Goal: Task Accomplishment & Management: Manage account settings

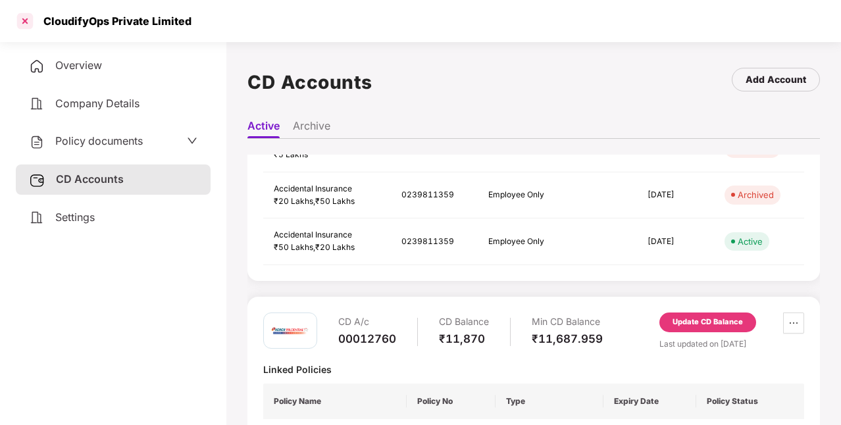
click at [22, 20] on div at bounding box center [24, 21] width 21 height 21
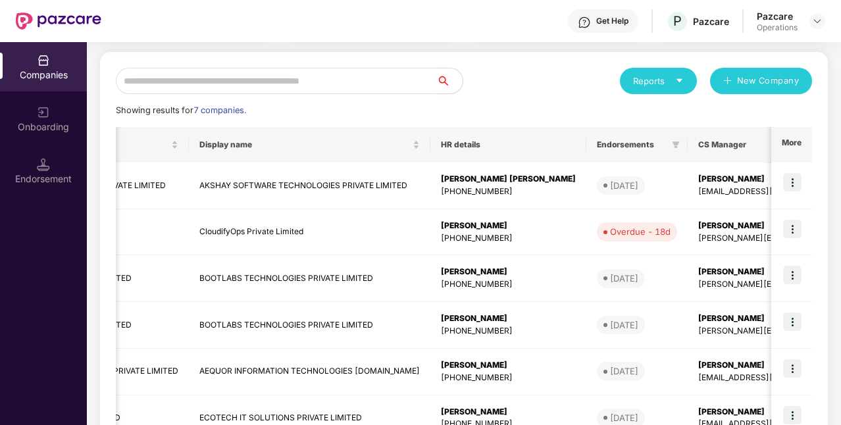
scroll to position [0, 189]
click at [791, 222] on img at bounding box center [792, 229] width 18 height 18
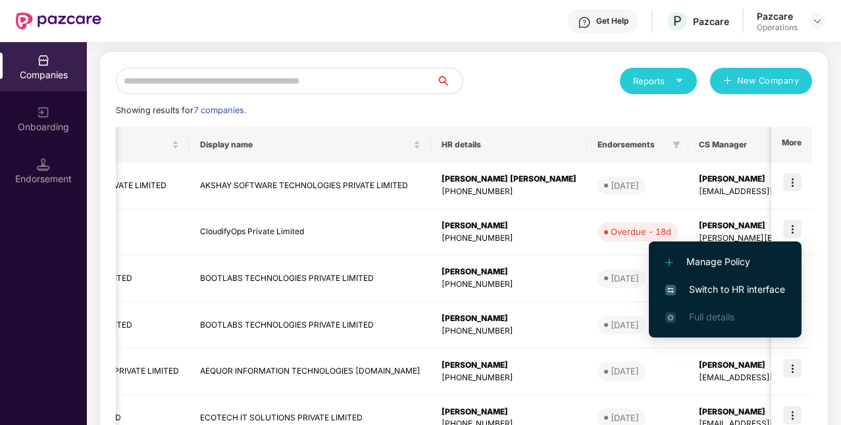
click at [716, 294] on span "Switch to HR interface" at bounding box center [725, 289] width 120 height 14
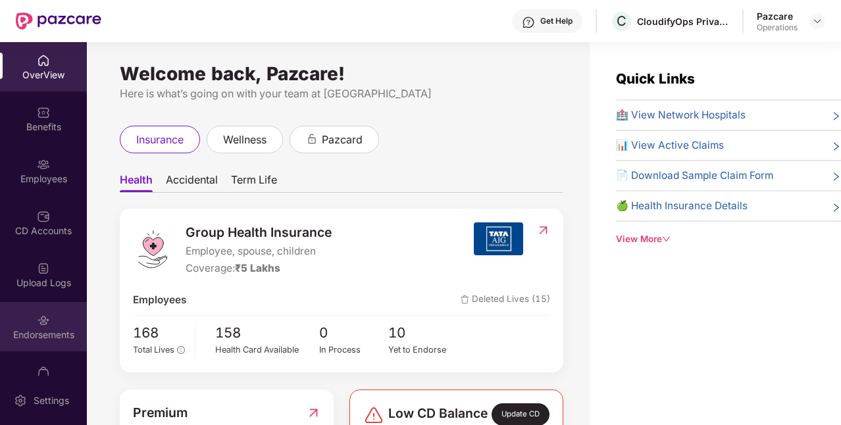
click at [58, 340] on div "Endorsements" at bounding box center [43, 334] width 87 height 13
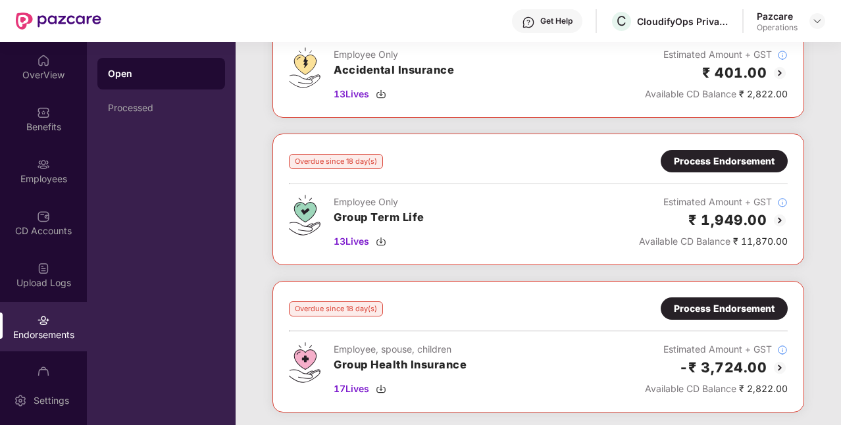
scroll to position [129, 0]
click at [820, 22] on img at bounding box center [817, 21] width 11 height 11
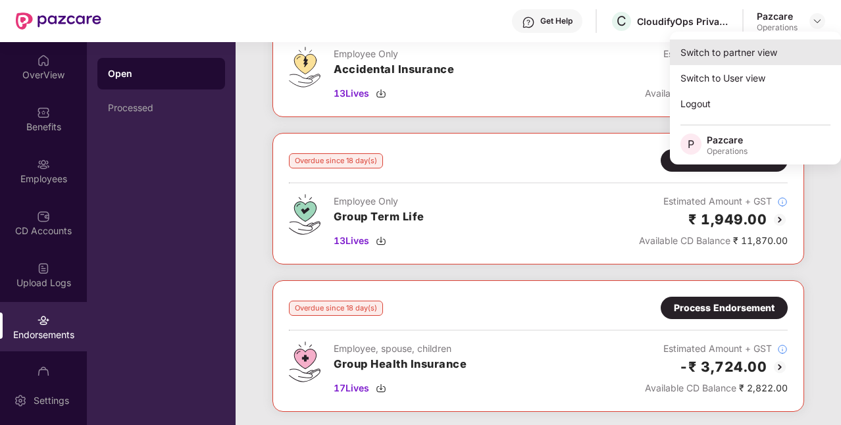
click at [727, 55] on div "Switch to partner view" at bounding box center [755, 52] width 171 height 26
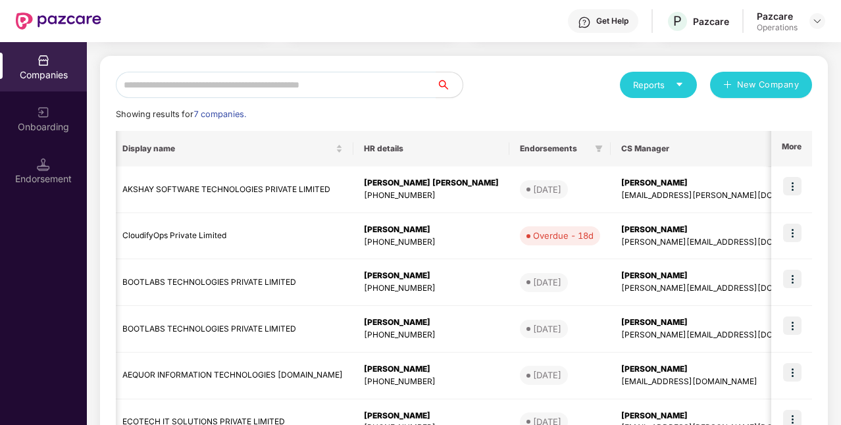
scroll to position [128, 0]
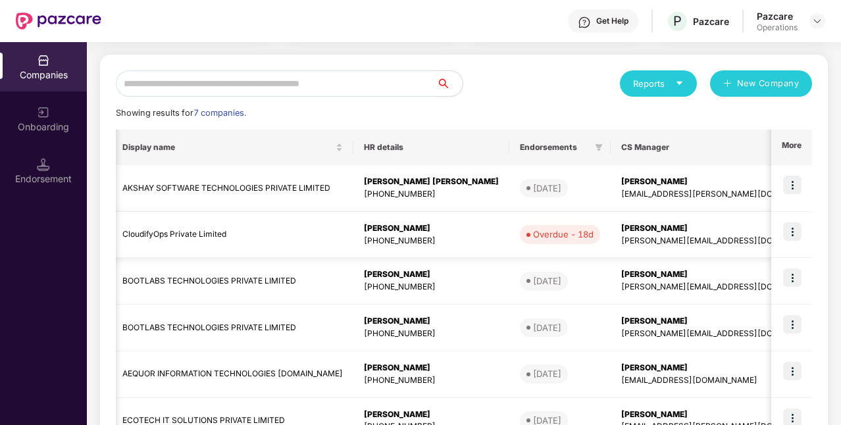
click at [213, 230] on td "CloudifyOps Private Limited" at bounding box center [232, 235] width 241 height 47
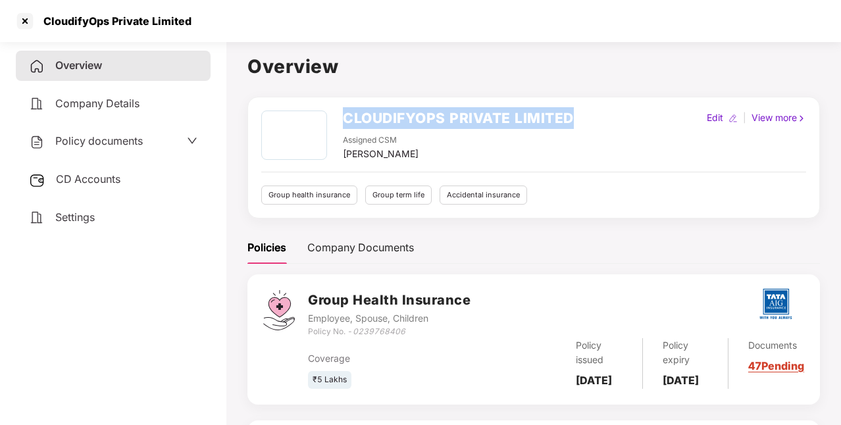
drag, startPoint x: 345, startPoint y: 116, endPoint x: 572, endPoint y: 119, distance: 227.0
click at [572, 119] on h2 "CLOUDIFYOPS PRIVATE LIMITED" at bounding box center [458, 118] width 231 height 22
copy h2 "CLOUDIFYOPS PRIVATE LIMITED"
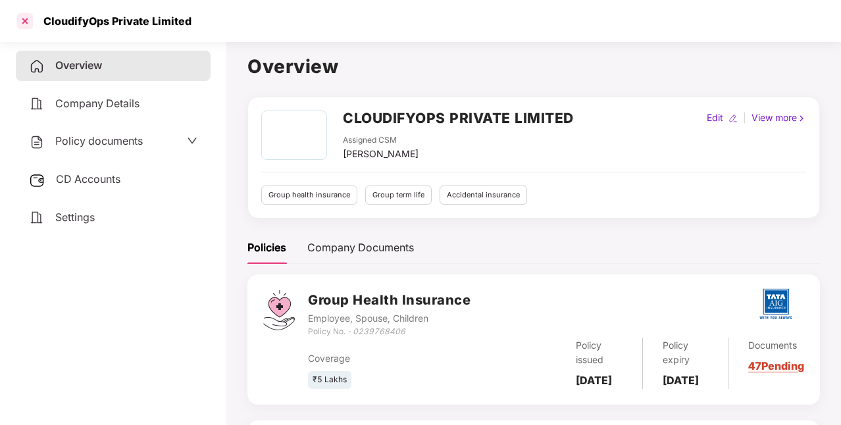
click at [30, 19] on div at bounding box center [24, 21] width 21 height 21
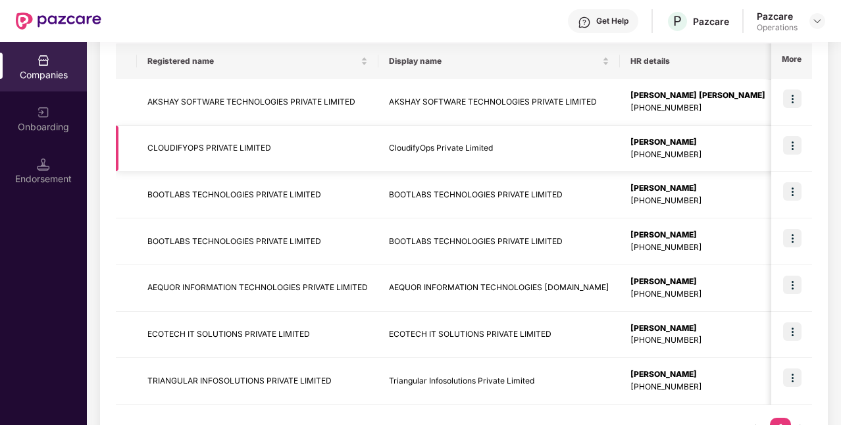
scroll to position [213, 0]
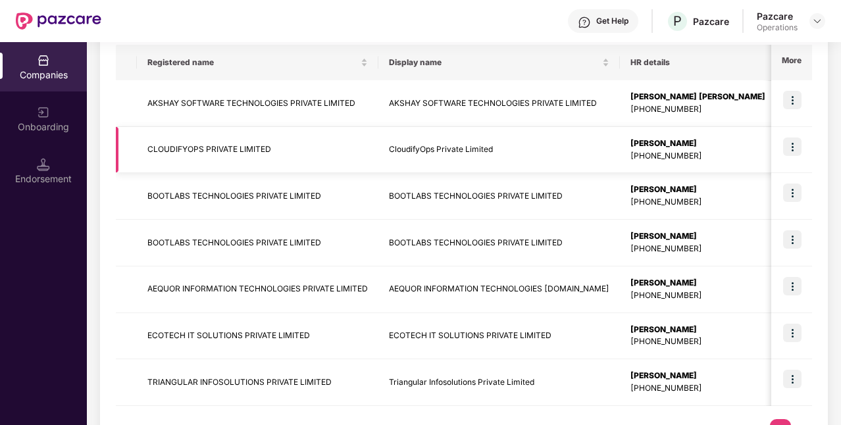
click at [794, 146] on img at bounding box center [792, 147] width 18 height 18
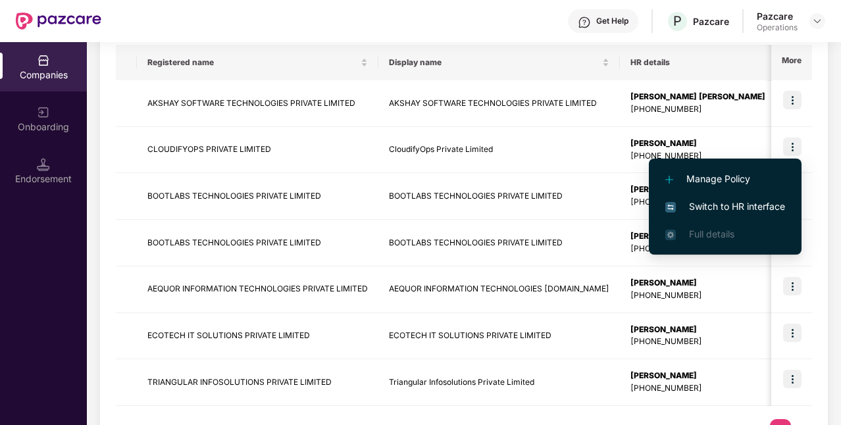
click at [752, 203] on span "Switch to HR interface" at bounding box center [725, 206] width 120 height 14
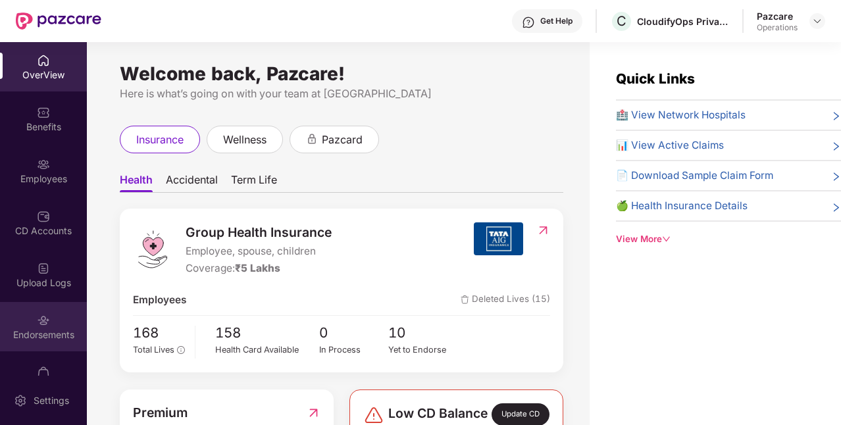
click at [61, 338] on div "Endorsements" at bounding box center [43, 334] width 87 height 13
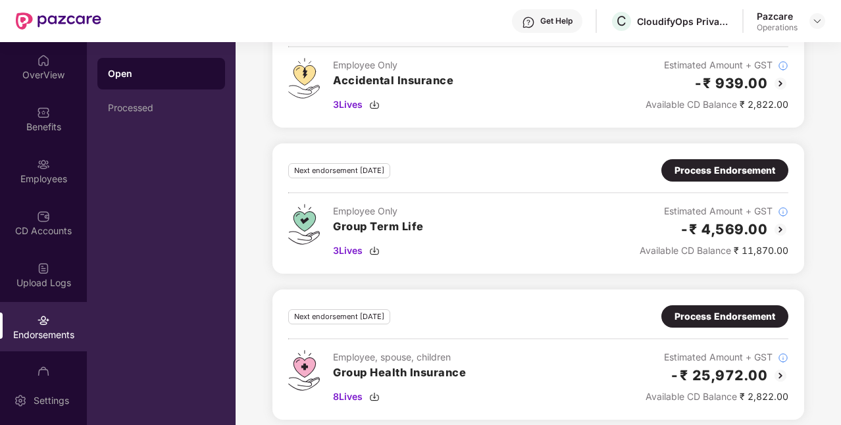
scroll to position [697, 0]
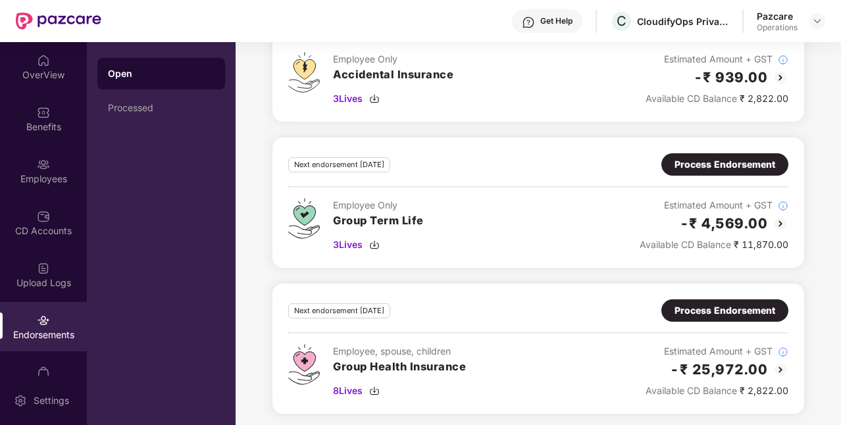
click at [696, 307] on div "Process Endorsement" at bounding box center [724, 310] width 101 height 14
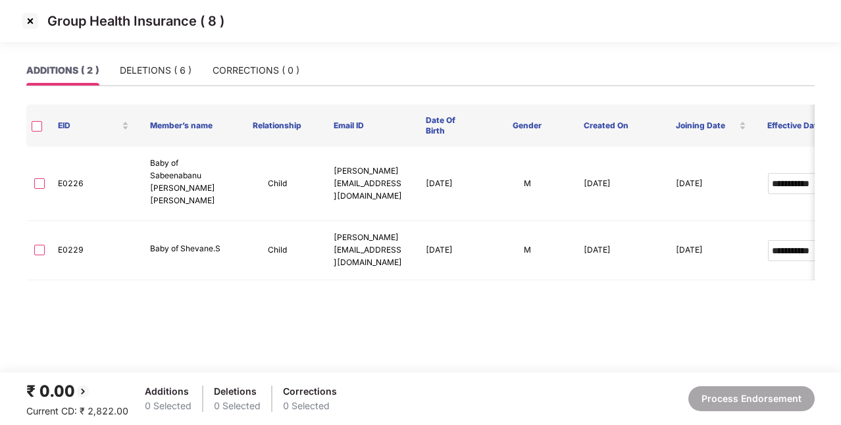
click at [36, 21] on img at bounding box center [30, 21] width 21 height 21
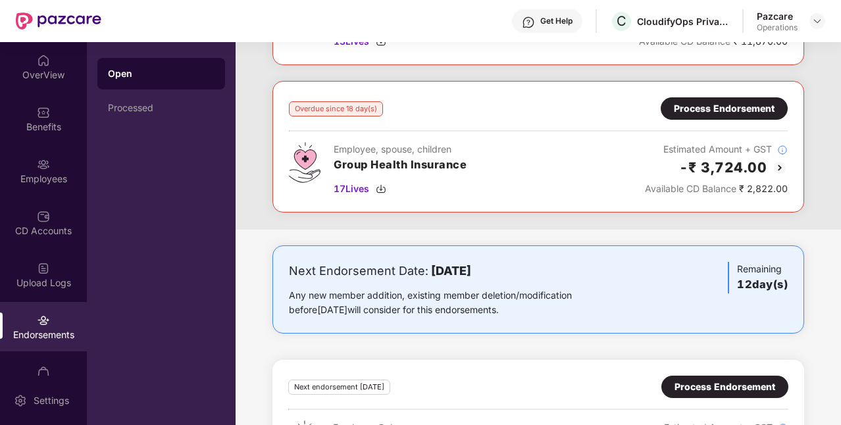
scroll to position [322, 0]
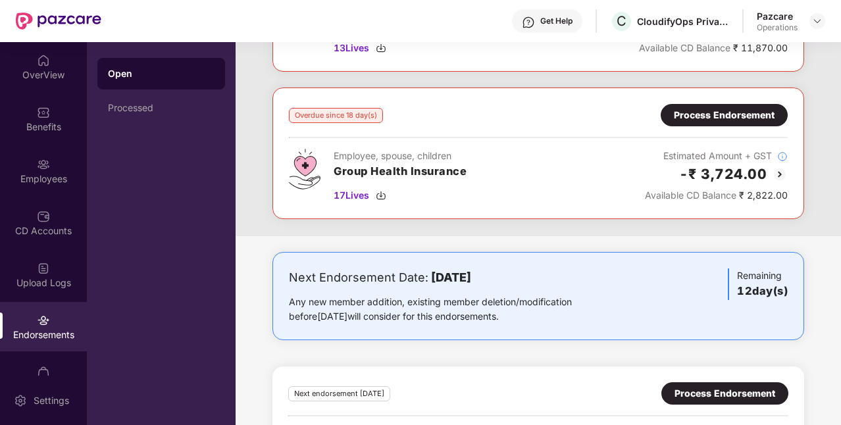
click at [687, 118] on div "Process Endorsement" at bounding box center [724, 115] width 101 height 14
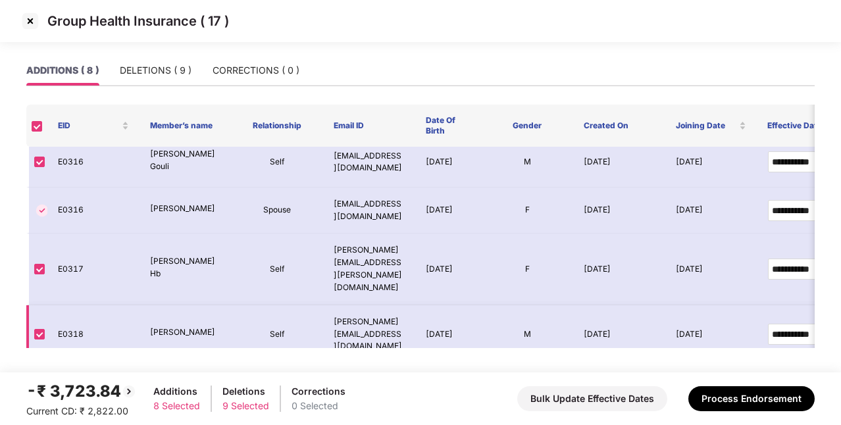
scroll to position [0, 0]
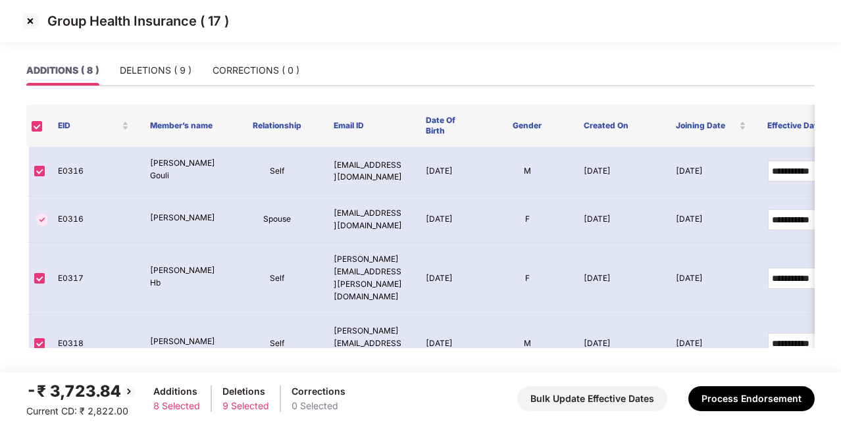
click at [37, 16] on img at bounding box center [30, 21] width 21 height 21
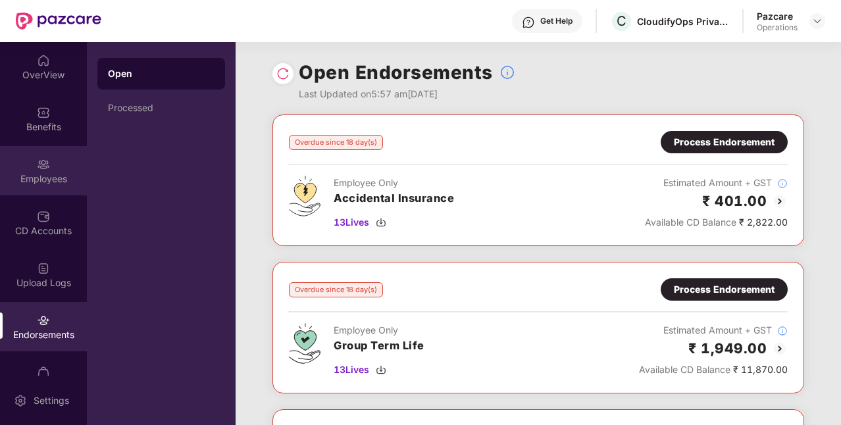
click at [49, 162] on div "Employees" at bounding box center [43, 170] width 87 height 49
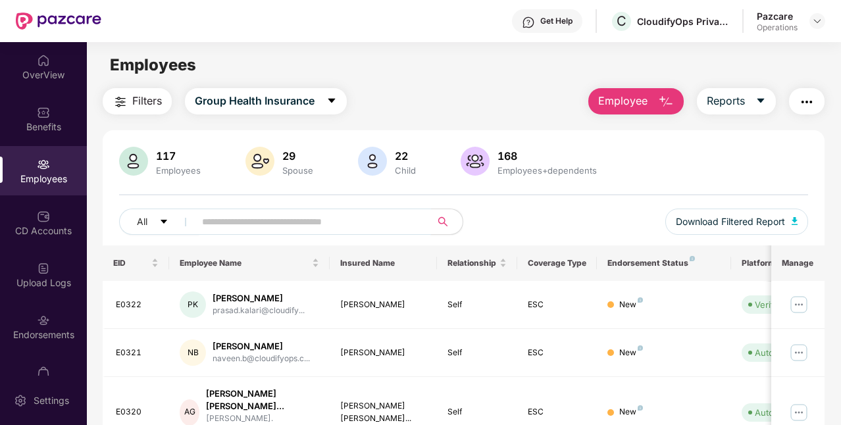
click at [326, 224] on input "text" at bounding box center [307, 222] width 211 height 20
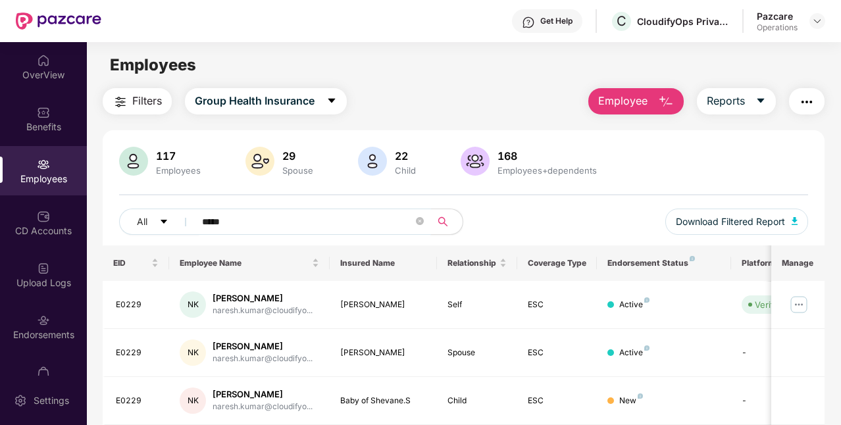
scroll to position [46, 0]
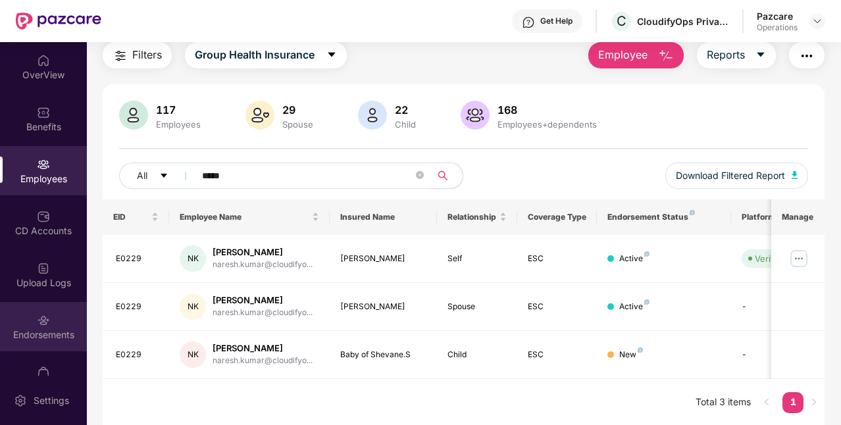
type input "*****"
click at [37, 313] on div at bounding box center [43, 319] width 13 height 13
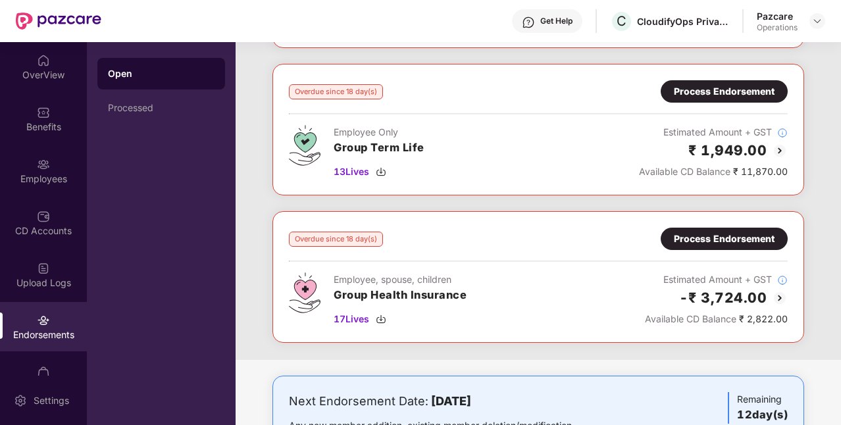
scroll to position [199, 0]
click at [711, 241] on div "Process Endorsement" at bounding box center [724, 238] width 101 height 14
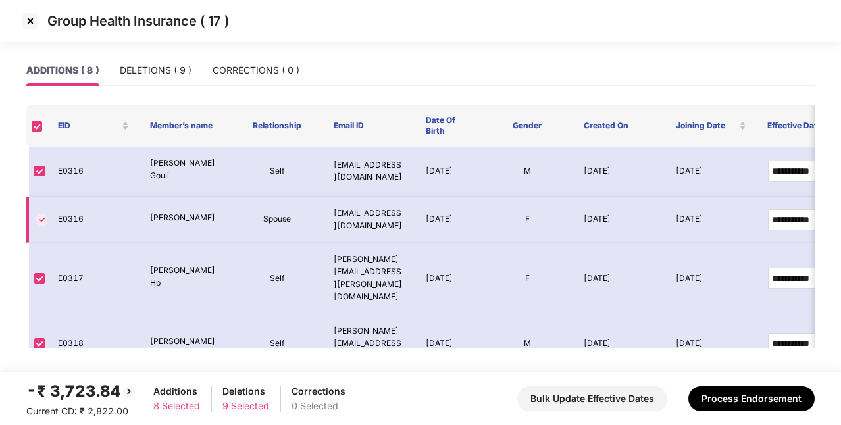
scroll to position [206, 0]
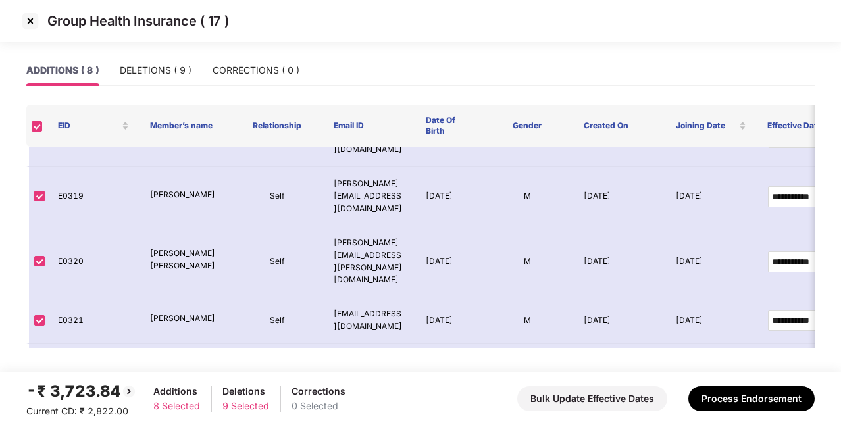
click at [32, 26] on img at bounding box center [30, 21] width 21 height 21
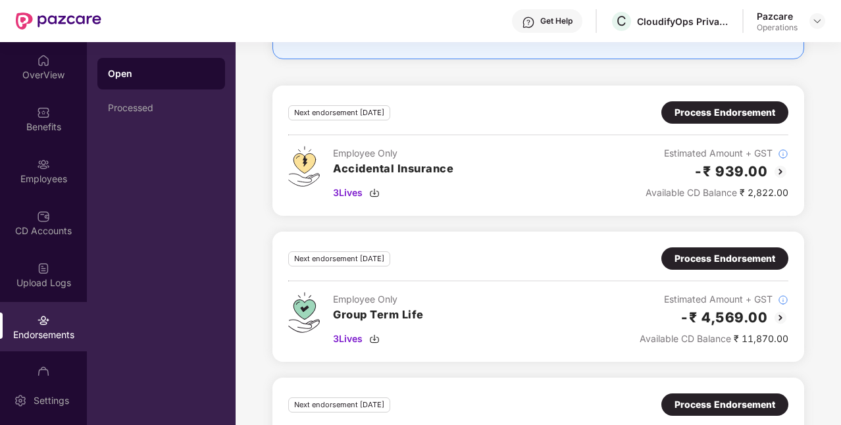
scroll to position [697, 0]
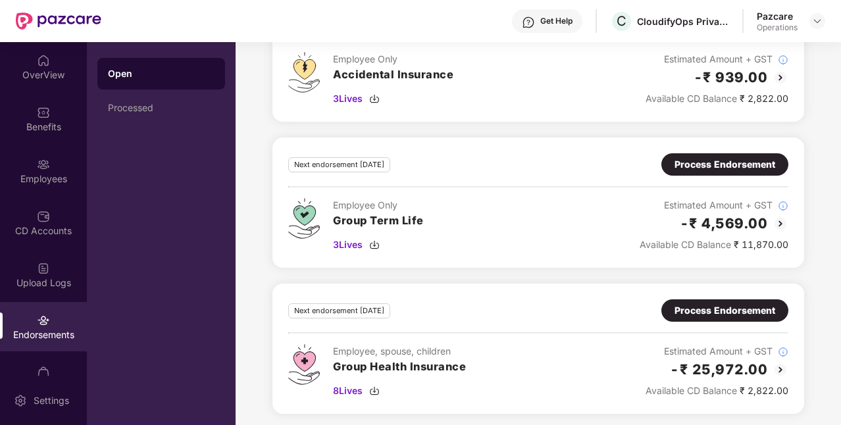
click at [728, 313] on div "Process Endorsement" at bounding box center [724, 310] width 101 height 14
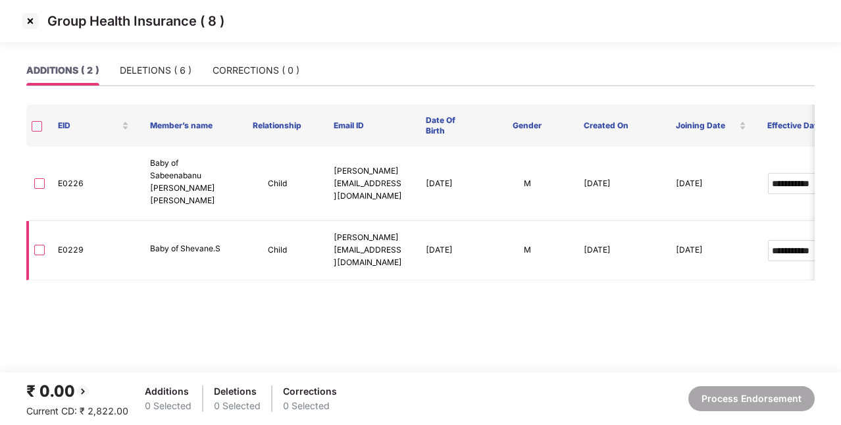
click at [66, 245] on td "E0229" at bounding box center [93, 250] width 92 height 59
click at [435, 272] on main "**********" at bounding box center [420, 213] width 841 height 317
click at [436, 241] on td "[DATE]" at bounding box center [448, 250] width 66 height 59
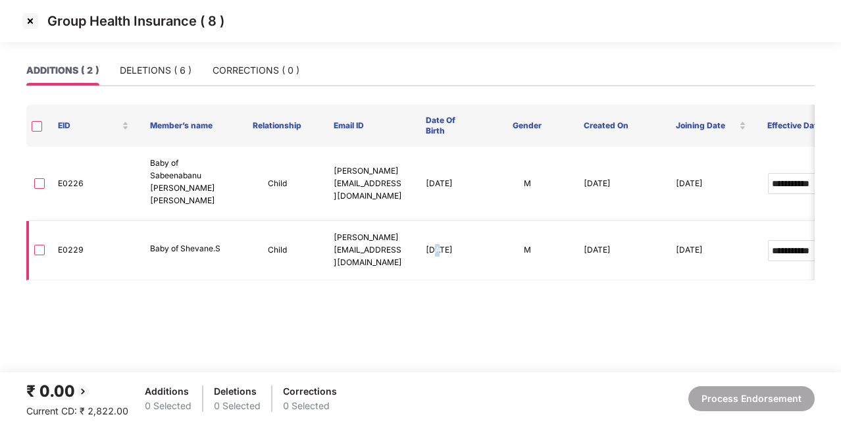
click at [436, 241] on td "[DATE]" at bounding box center [448, 250] width 66 height 59
click at [434, 243] on td "[DATE]" at bounding box center [448, 250] width 66 height 59
click at [393, 296] on main "**********" at bounding box center [420, 213] width 841 height 317
click at [434, 176] on td "[DATE]" at bounding box center [448, 184] width 66 height 74
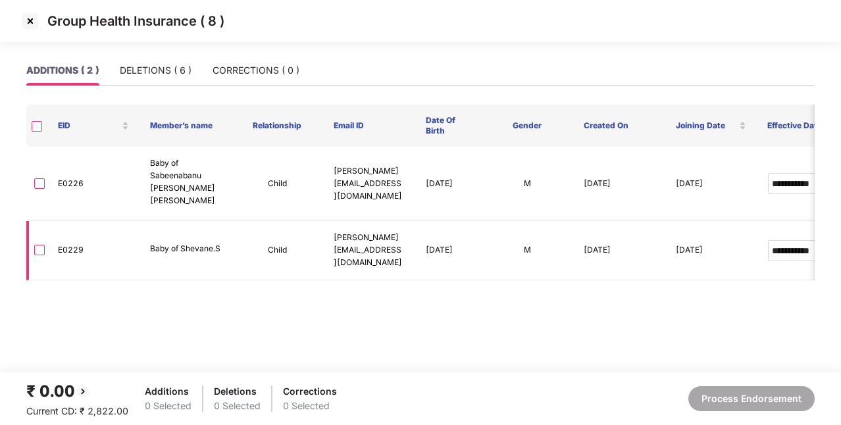
drag, startPoint x: 434, startPoint y: 176, endPoint x: 440, endPoint y: 247, distance: 71.3
click at [440, 247] on tbody "**********" at bounding box center [585, 214] width 1119 height 134
click at [430, 275] on main "**********" at bounding box center [420, 213] width 841 height 317
click at [147, 74] on div "DELETIONS ( 6 )" at bounding box center [156, 70] width 72 height 14
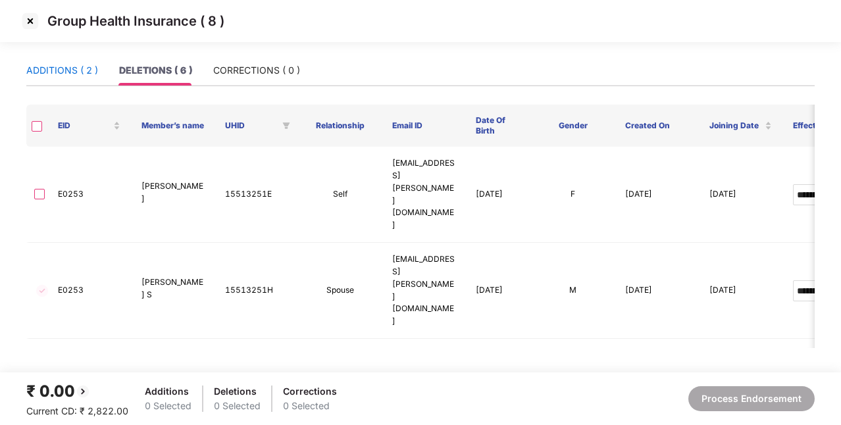
click at [61, 75] on div "ADDITIONS ( 2 )" at bounding box center [62, 70] width 72 height 14
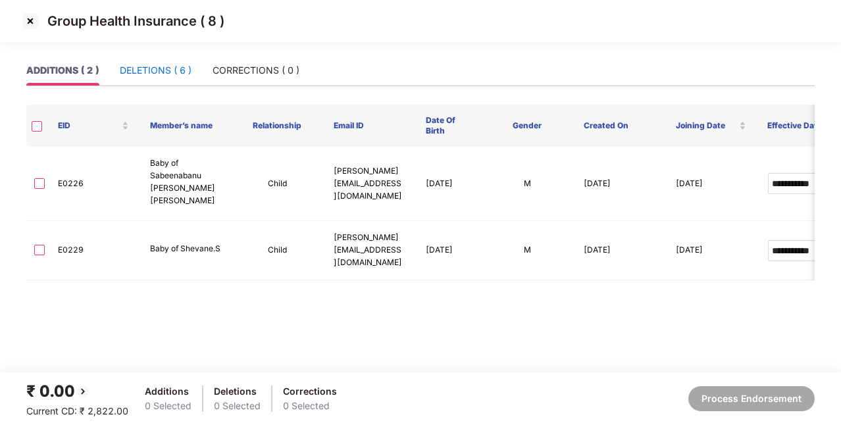
click at [156, 72] on div "DELETIONS ( 6 )" at bounding box center [156, 70] width 72 height 14
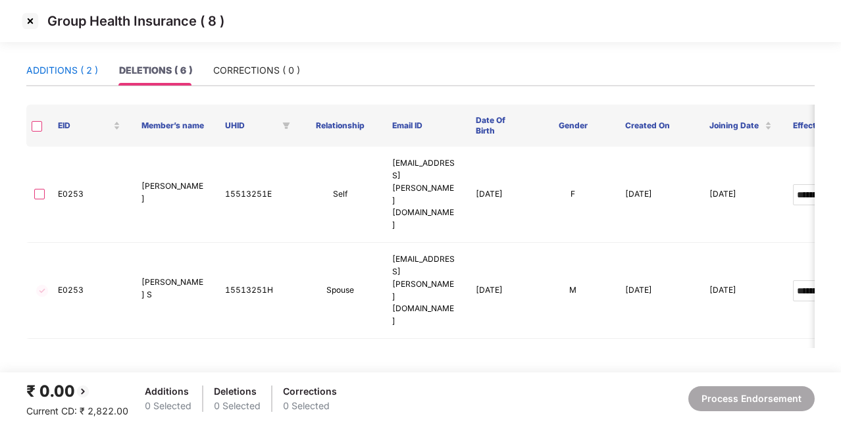
click at [81, 66] on div "ADDITIONS ( 2 )" at bounding box center [62, 70] width 72 height 14
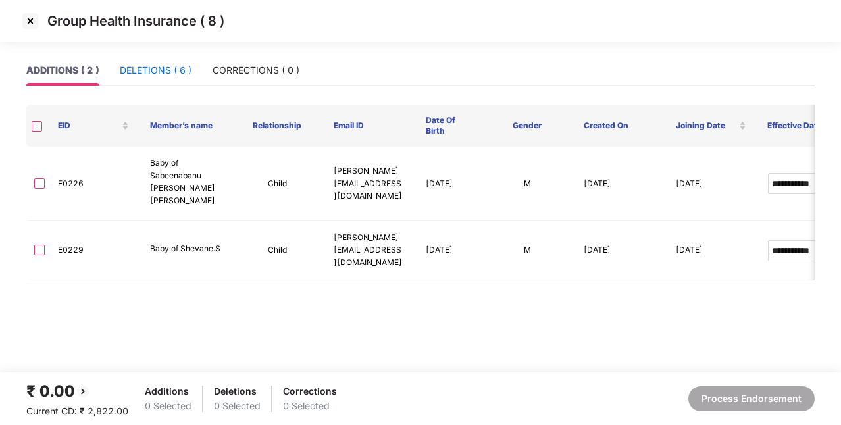
click at [147, 72] on div "DELETIONS ( 6 )" at bounding box center [156, 70] width 72 height 14
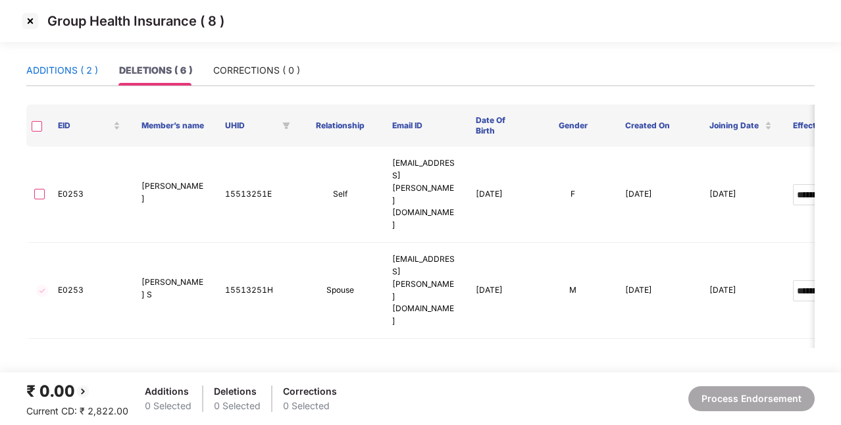
click at [42, 72] on div "ADDITIONS ( 2 )" at bounding box center [62, 70] width 72 height 14
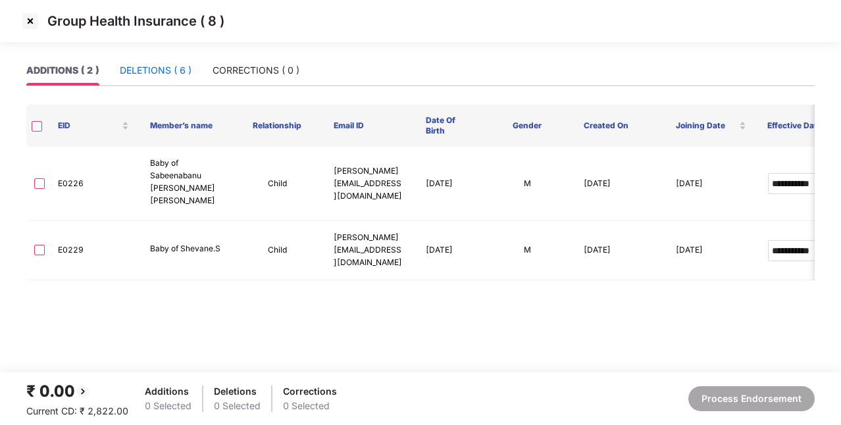
click at [164, 70] on div "DELETIONS ( 6 )" at bounding box center [156, 70] width 72 height 14
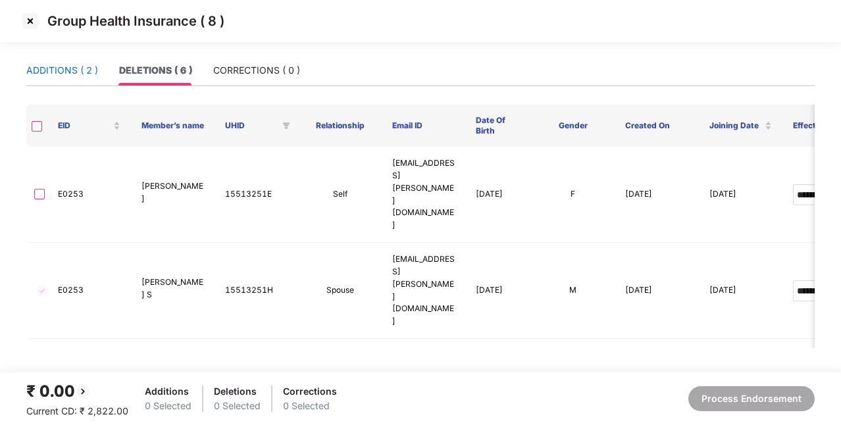
click at [61, 74] on div "ADDITIONS ( 2 )" at bounding box center [62, 70] width 72 height 14
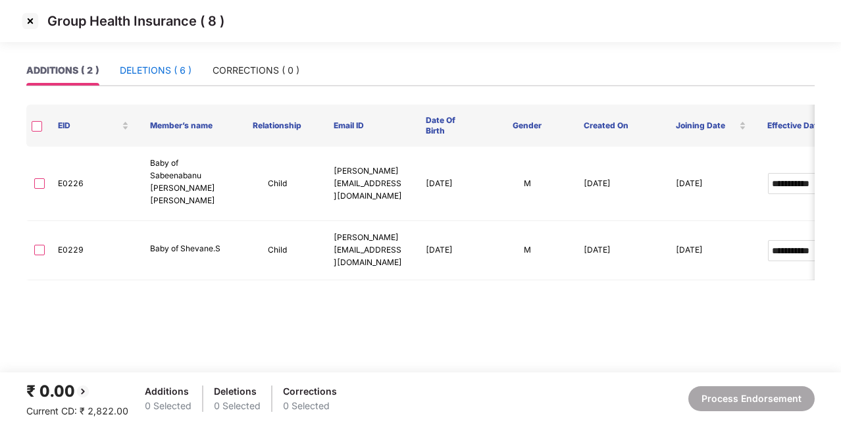
click at [128, 72] on div "DELETIONS ( 6 )" at bounding box center [156, 70] width 72 height 14
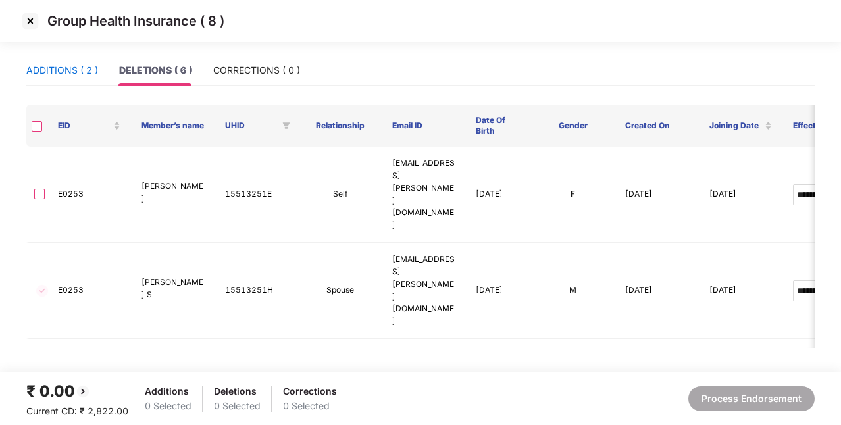
click at [73, 67] on div "ADDITIONS ( 2 )" at bounding box center [62, 70] width 72 height 14
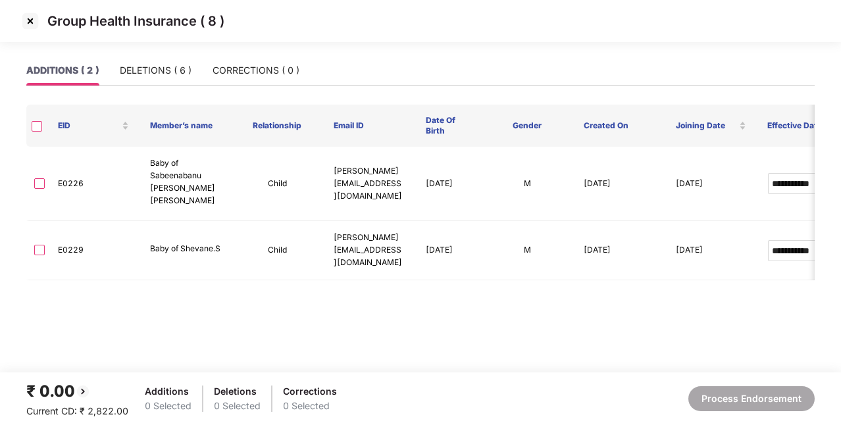
click at [33, 22] on img at bounding box center [30, 21] width 21 height 21
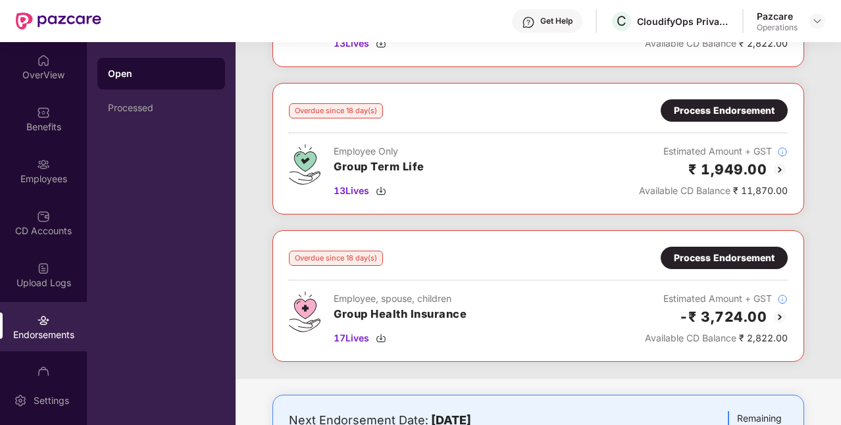
scroll to position [180, 0]
click at [697, 257] on div "Process Endorsement" at bounding box center [724, 257] width 101 height 14
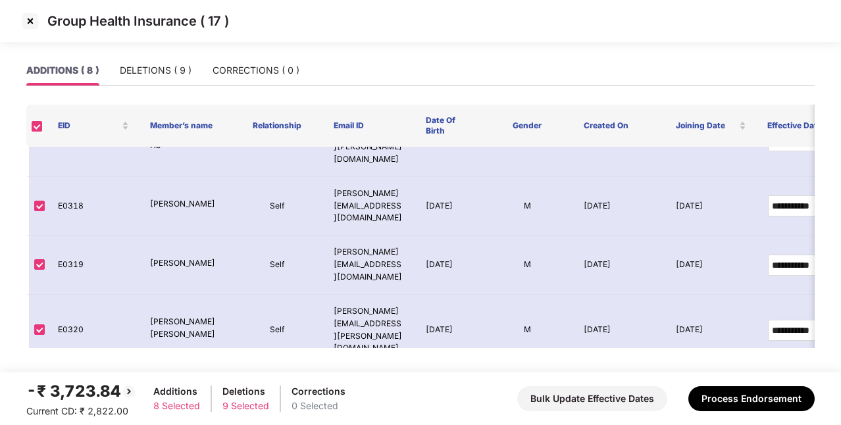
scroll to position [206, 0]
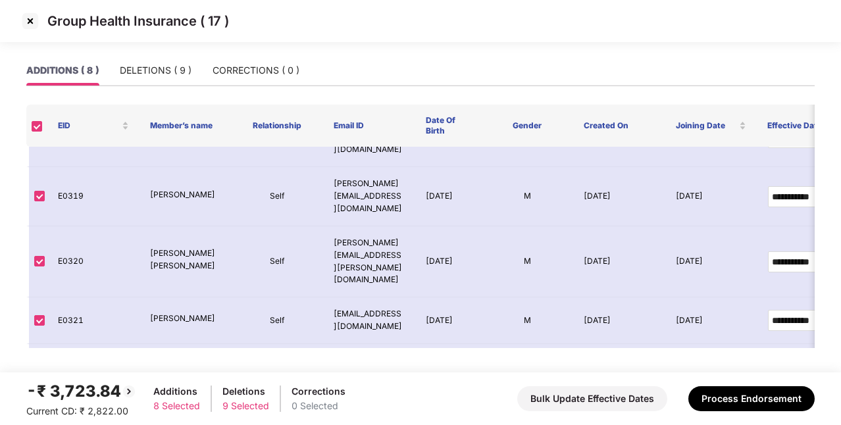
click at [30, 23] on img at bounding box center [30, 21] width 21 height 21
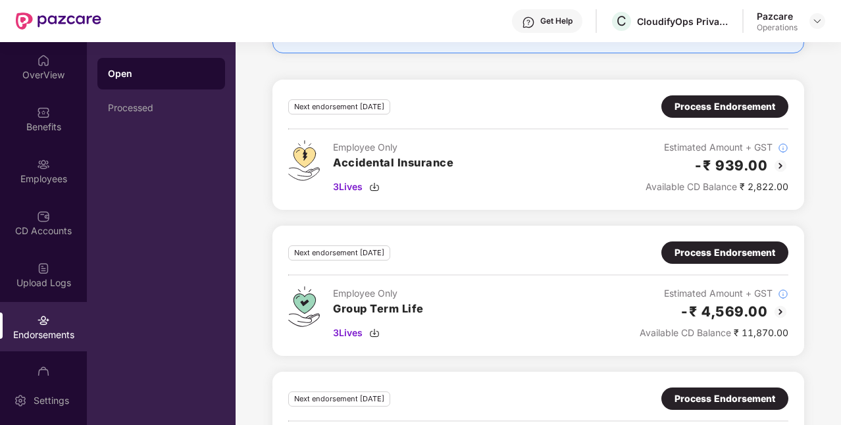
scroll to position [697, 0]
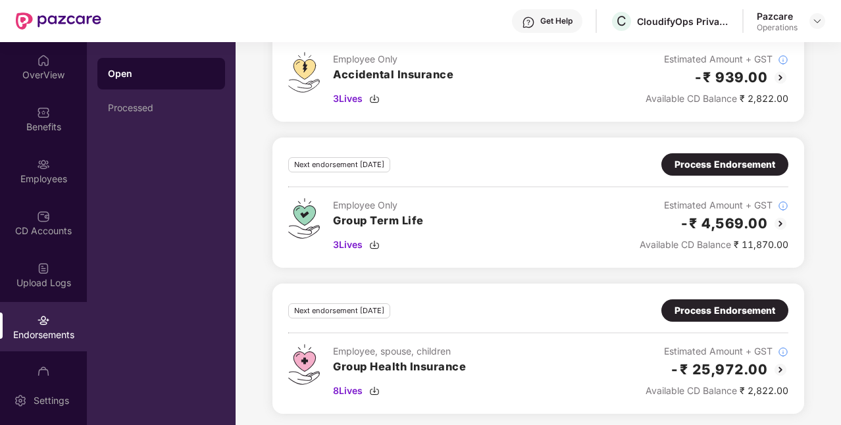
click at [722, 315] on div "Process Endorsement" at bounding box center [724, 310] width 127 height 22
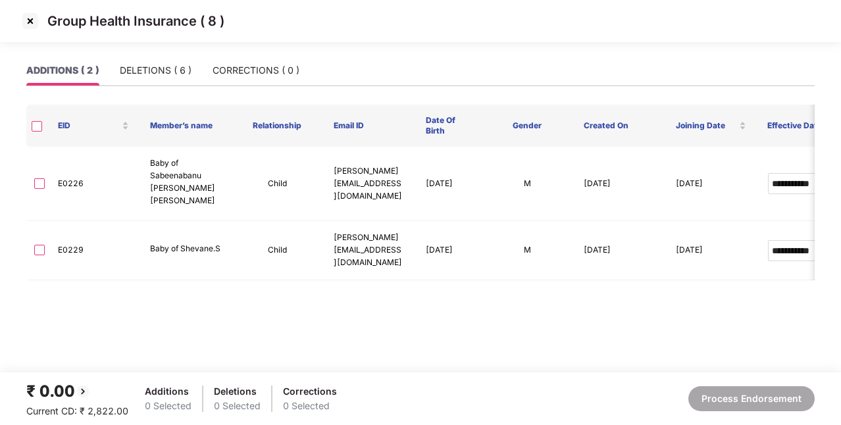
click at [37, 20] on img at bounding box center [30, 21] width 21 height 21
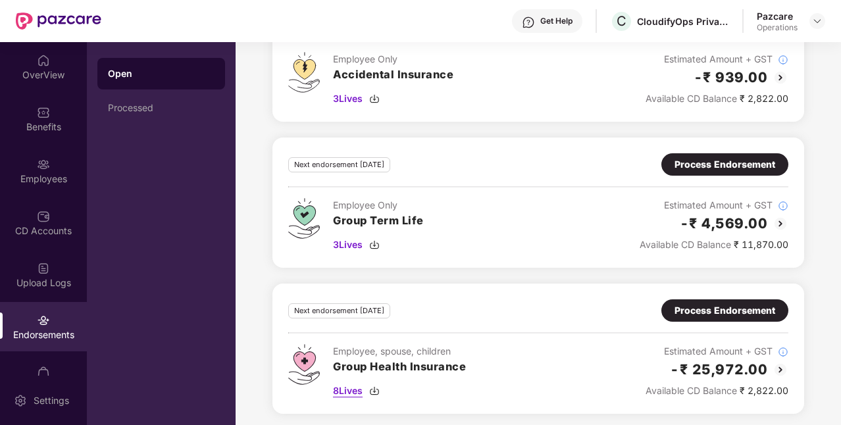
click at [375, 386] on img at bounding box center [374, 391] width 11 height 11
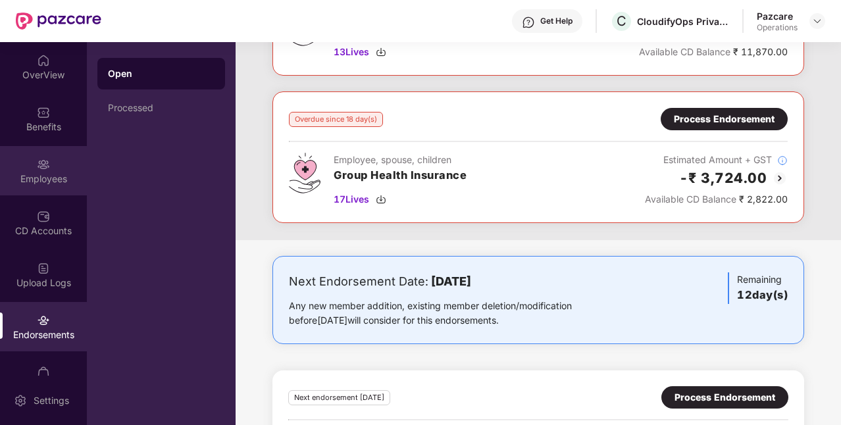
click at [30, 187] on div "Employees" at bounding box center [43, 170] width 87 height 49
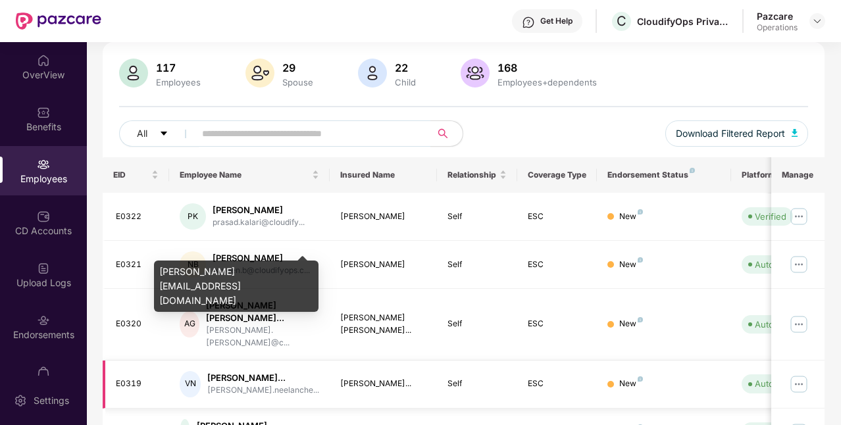
scroll to position [0, 0]
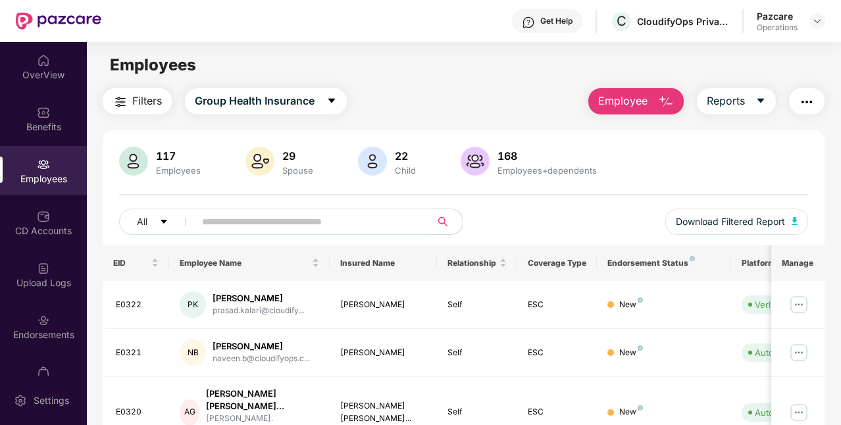
click at [266, 221] on input "text" at bounding box center [307, 222] width 211 height 20
paste input "*****"
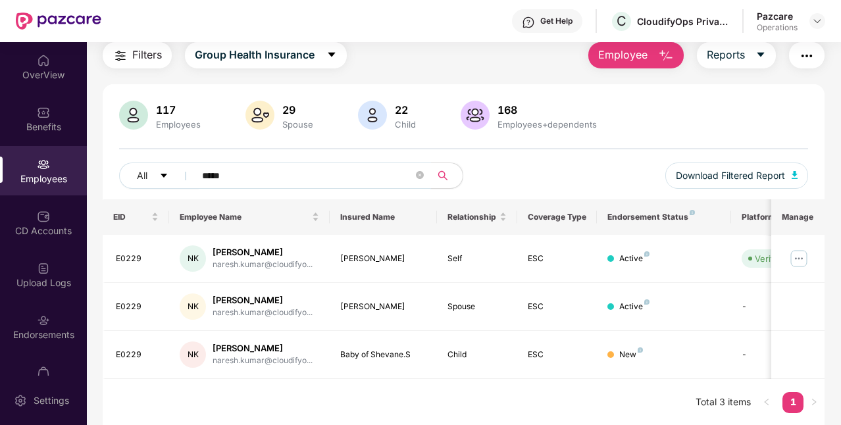
scroll to position [9, 0]
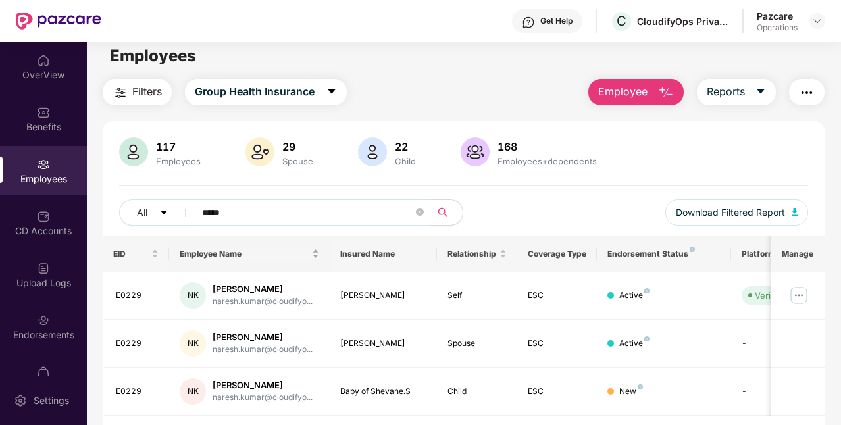
type input "*****"
click at [212, 212] on input "*****" at bounding box center [307, 213] width 211 height 20
click at [352, 295] on div "[PERSON_NAME]" at bounding box center [383, 296] width 86 height 13
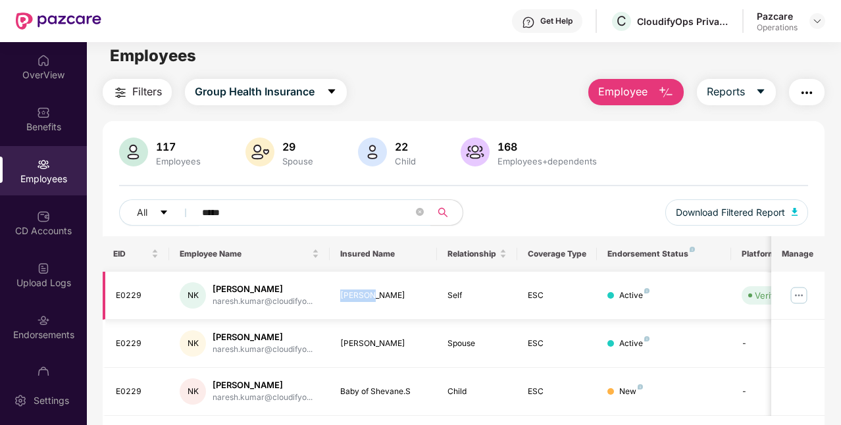
click at [352, 295] on div "[PERSON_NAME]" at bounding box center [383, 296] width 86 height 13
copy div "[PERSON_NAME]"
click at [797, 295] on img at bounding box center [798, 295] width 21 height 21
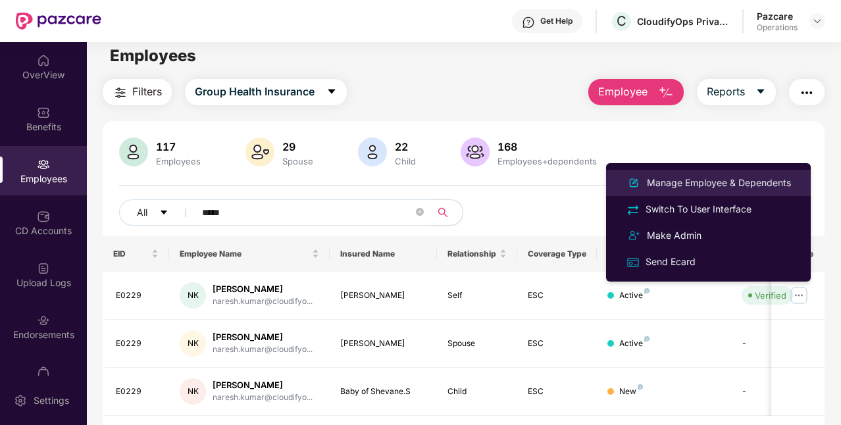
click at [684, 186] on div "Manage Employee & Dependents" at bounding box center [718, 183] width 149 height 14
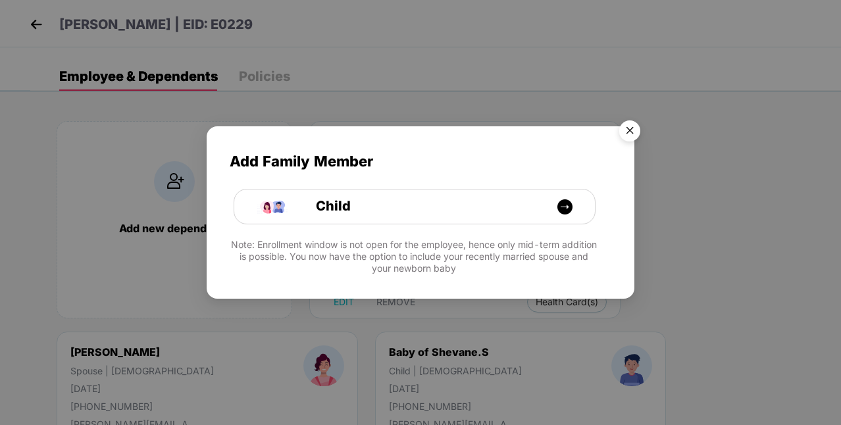
click at [639, 133] on img "Close" at bounding box center [629, 132] width 37 height 37
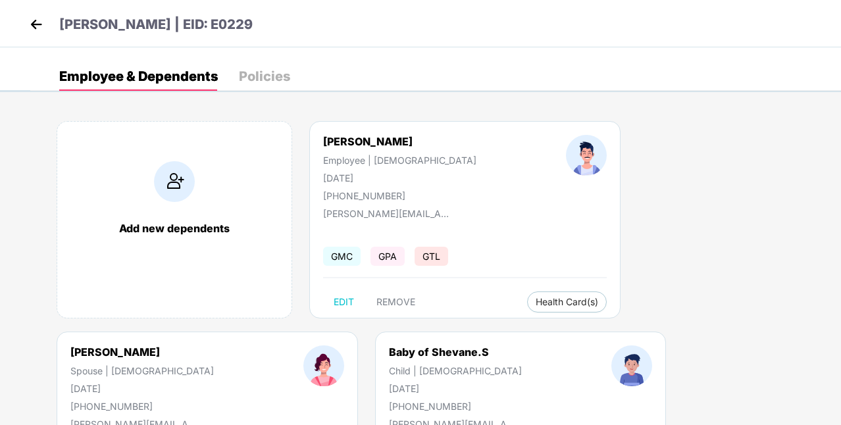
click at [35, 23] on img at bounding box center [36, 24] width 20 height 20
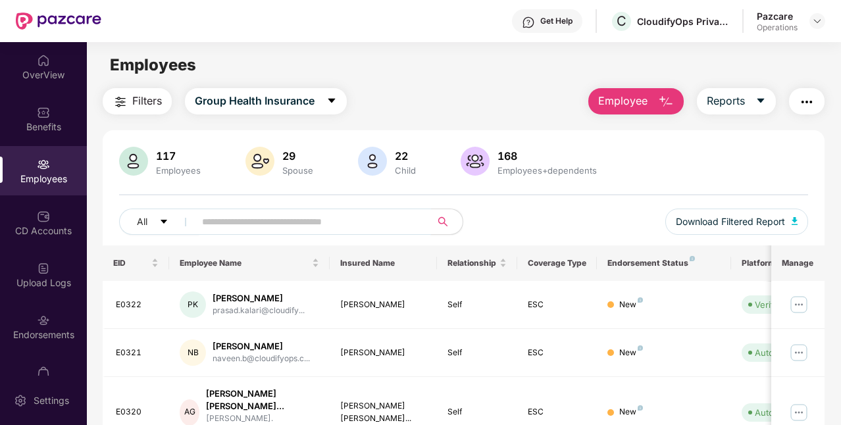
click at [263, 226] on input "text" at bounding box center [307, 222] width 211 height 20
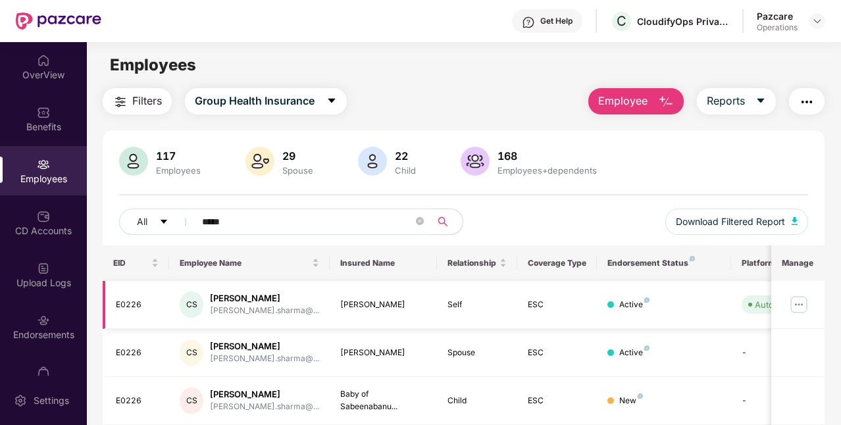
scroll to position [46, 0]
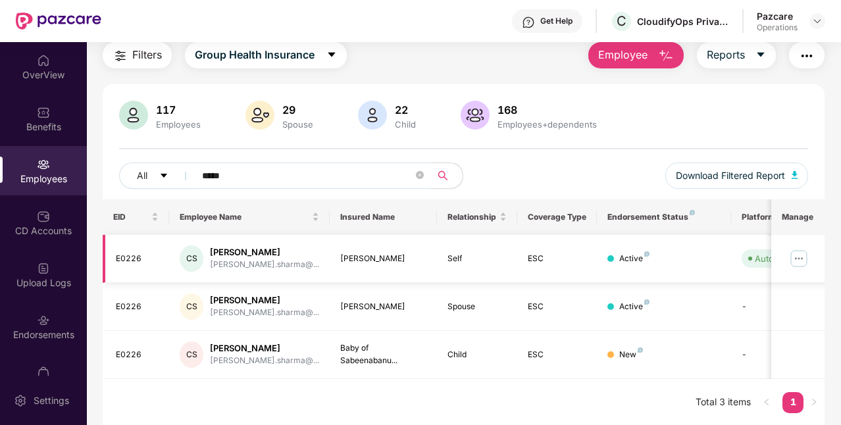
type input "*****"
